Goal: Use online tool/utility: Utilize a website feature to perform a specific function

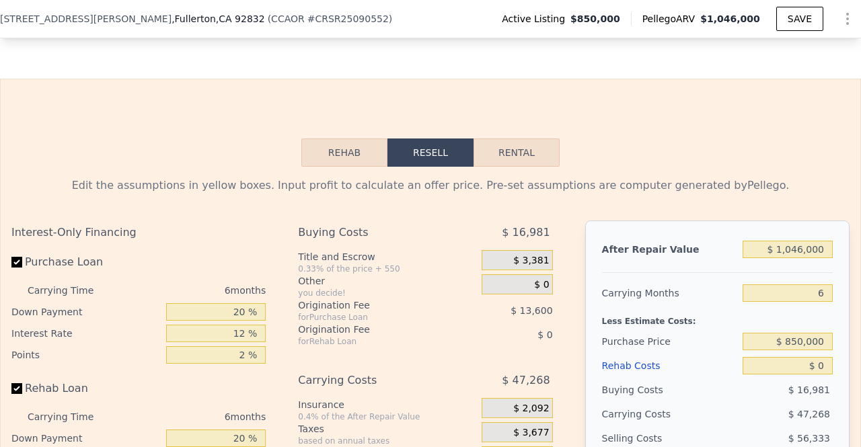
scroll to position [1783, 0]
click at [515, 166] on button "Rental" at bounding box center [517, 153] width 86 height 28
select select "30"
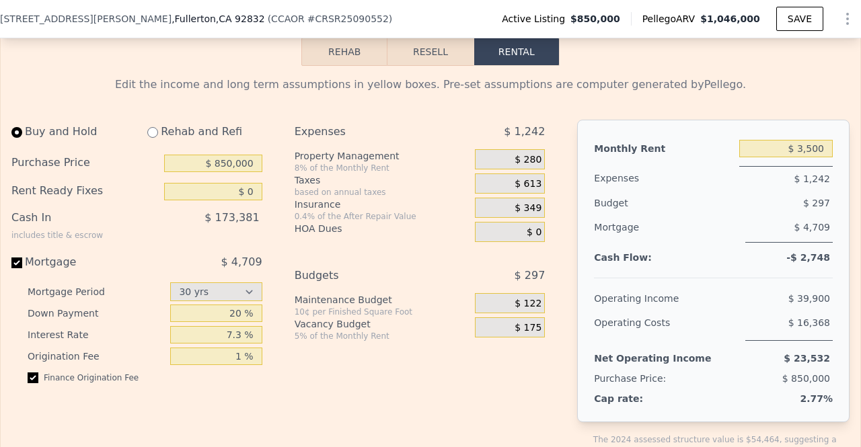
scroll to position [1885, 0]
click at [241, 342] on input "7.3 %" at bounding box center [216, 333] width 92 height 17
type input "7 %"
type input "3 %"
click at [295, 394] on div "Expenses $ 1,242 Property Management 8% of the Monthly Rent $ 280 Taxes based o…" at bounding box center [426, 299] width 262 height 362
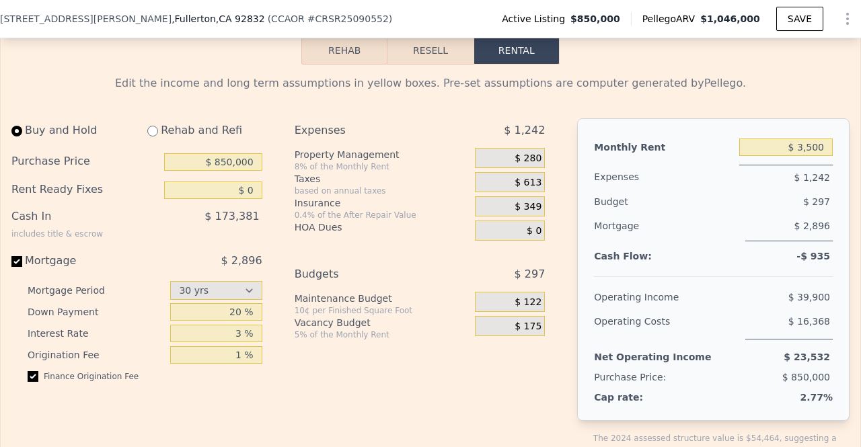
click at [536, 336] on div "$ 175" at bounding box center [510, 326] width 70 height 20
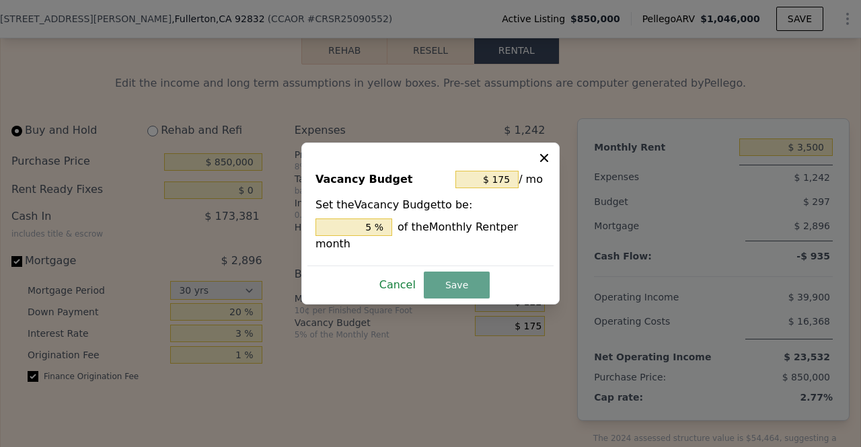
click at [413, 277] on button "Cancel" at bounding box center [397, 286] width 47 height 22
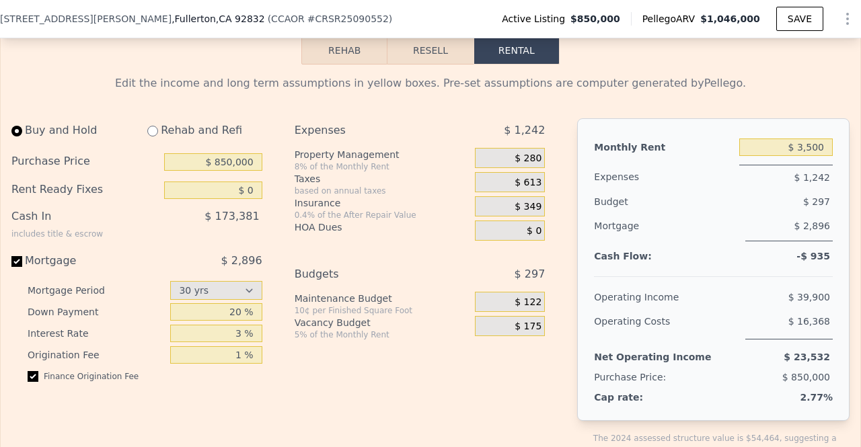
click at [528, 333] on span "$ 175" at bounding box center [528, 327] width 27 height 12
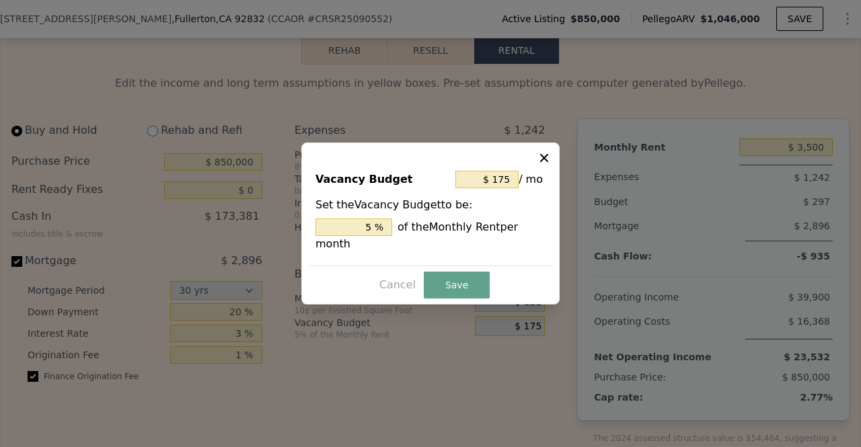
click at [546, 165] on icon at bounding box center [544, 157] width 13 height 13
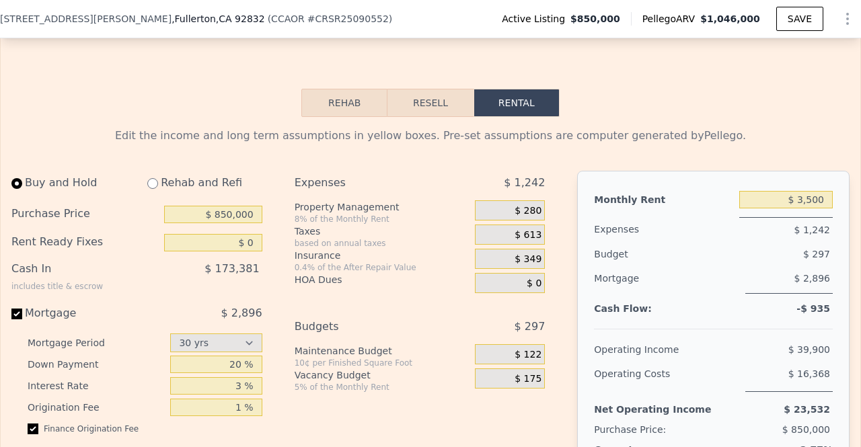
scroll to position [1830, 0]
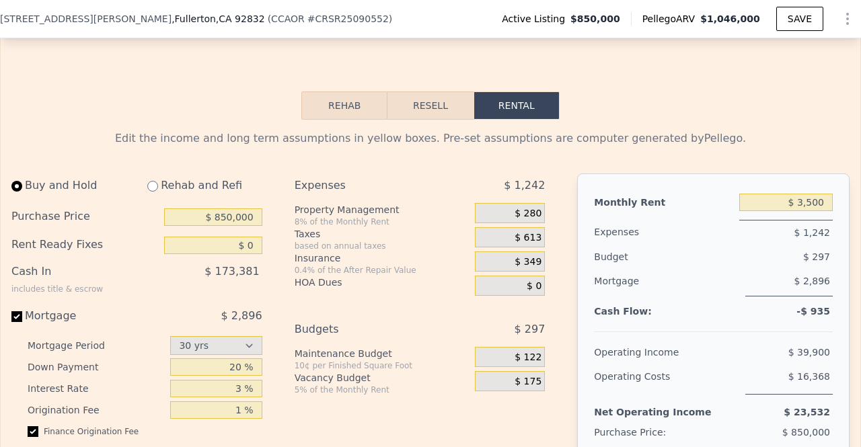
click at [534, 220] on span "$ 280" at bounding box center [528, 214] width 27 height 12
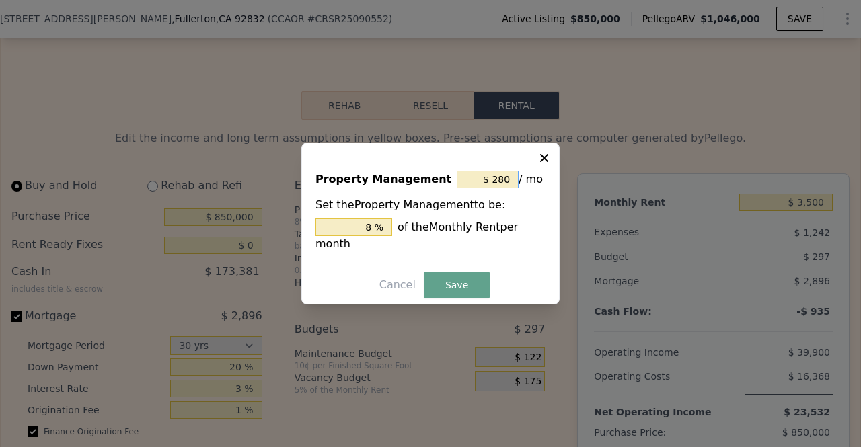
click at [510, 186] on input "$ 280" at bounding box center [488, 179] width 62 height 17
type input "$ 28"
type input "0.8 %"
type input "$ 2"
type input "0.057 %"
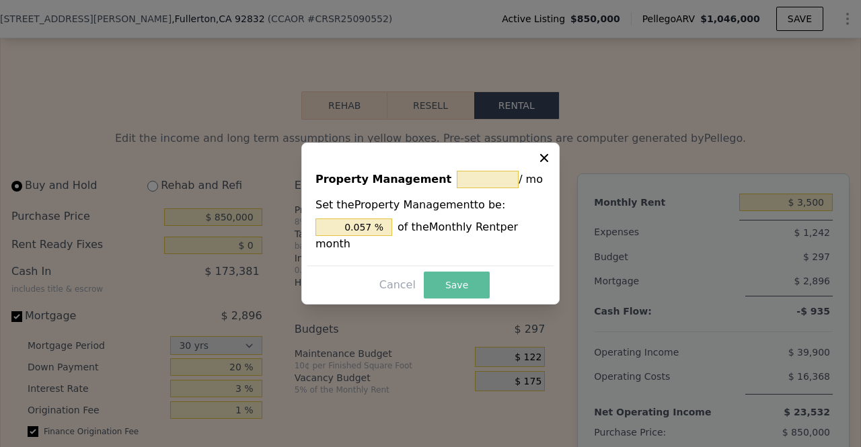
click at [440, 272] on button "Save" at bounding box center [457, 285] width 66 height 27
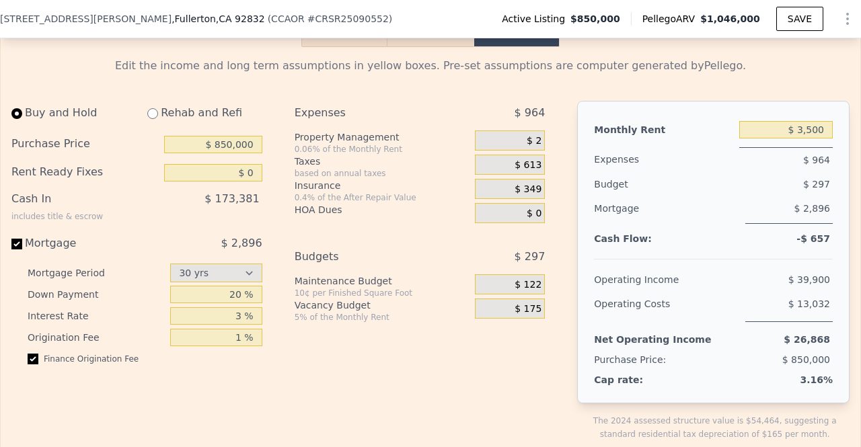
scroll to position [1908, 0]
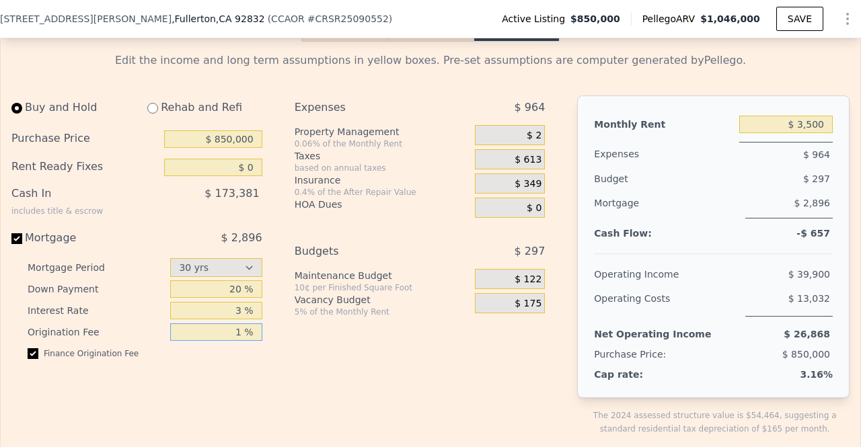
click at [243, 341] on input "1 %" at bounding box center [216, 332] width 92 height 17
click at [135, 388] on div "Buy and Hold Rehab and Refi Purchase Price $ 850,000 Rent Ready Fixes $ 0 Cash …" at bounding box center [142, 277] width 262 height 362
click at [244, 244] on span "$ 2,896" at bounding box center [241, 237] width 41 height 13
click at [22, 244] on input "Mortgage $ 2,896" at bounding box center [16, 238] width 11 height 11
checkbox input "false"
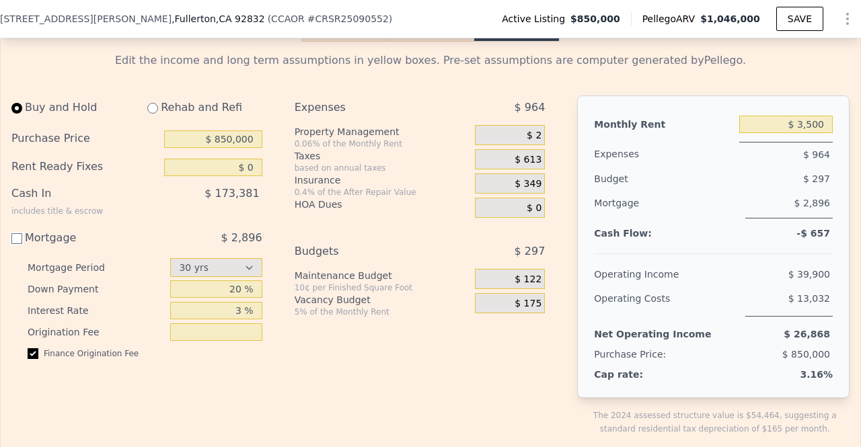
type input "$ 3,850"
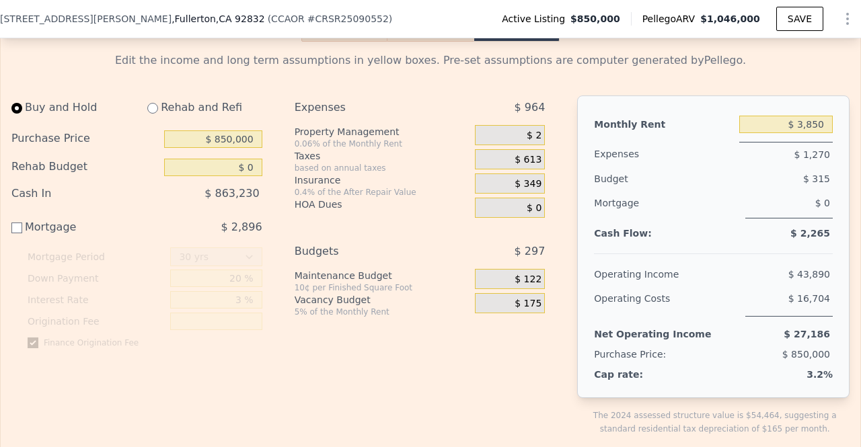
click at [246, 233] on span "$ 2,896" at bounding box center [241, 227] width 41 height 13
click at [22, 233] on input "Mortgage $ 2,896" at bounding box center [16, 228] width 11 height 11
checkbox input "true"
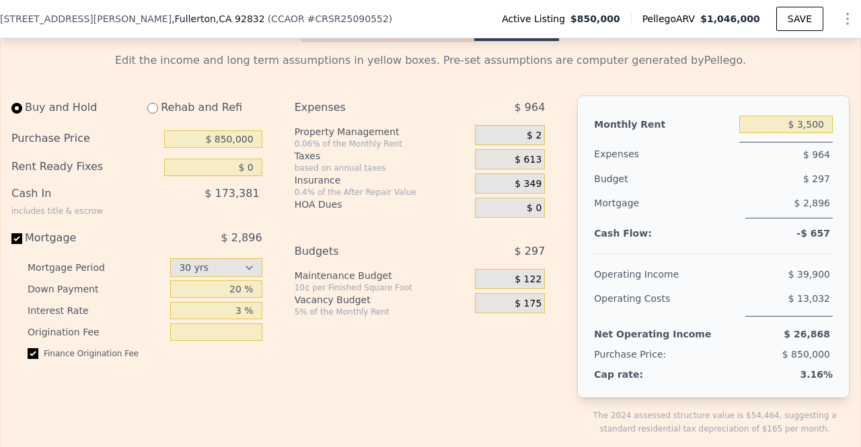
click at [234, 200] on span "$ 173,381" at bounding box center [232, 193] width 55 height 13
click at [813, 133] on input "$ 3,500" at bounding box center [786, 124] width 94 height 17
type input "$ 3"
click at [733, 221] on div "Mortgage $ 2,896" at bounding box center [713, 210] width 239 height 38
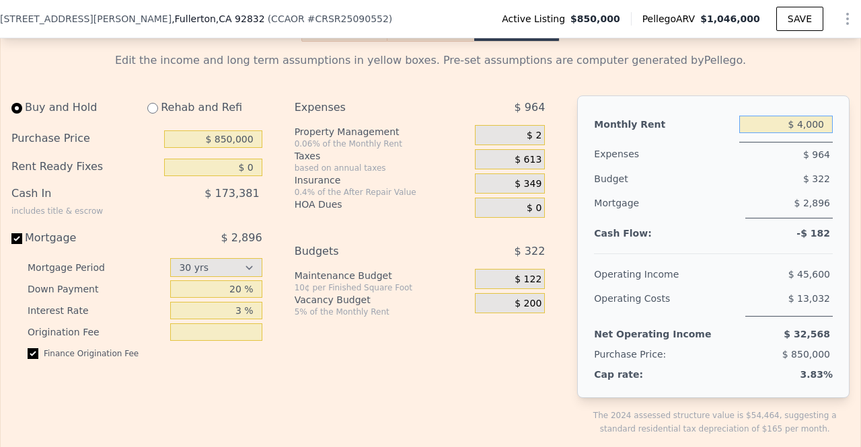
click at [801, 133] on input "$ 4,000" at bounding box center [786, 124] width 94 height 17
type input "$ 4,500"
click at [724, 273] on div "Monthly Rent $ 4,500 Expenses $ 964 Budget $ 322 Mortgage $ 2,896 Cash Flow: -$…" at bounding box center [713, 247] width 273 height 303
